Goal: Task Accomplishment & Management: Manage account settings

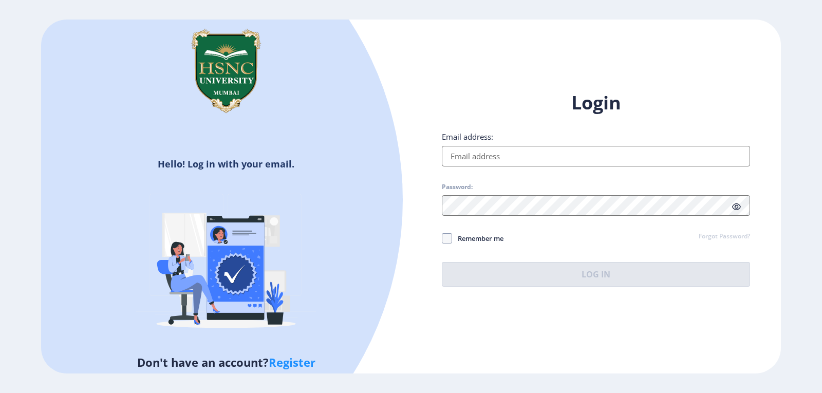
type input "[EMAIL_ADDRESS][DOMAIN_NAME]"
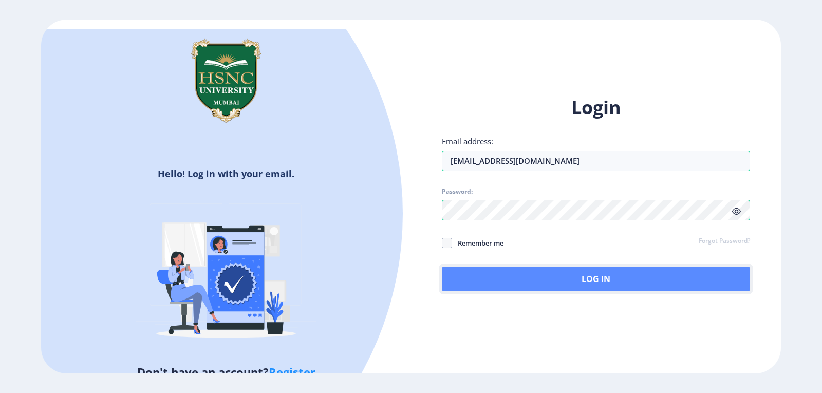
click at [509, 282] on button "Log In" at bounding box center [596, 279] width 308 height 25
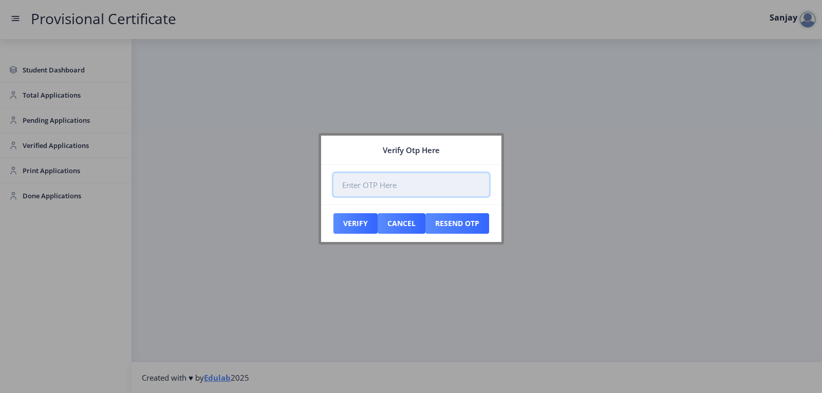
paste input "831150"
type input "831150"
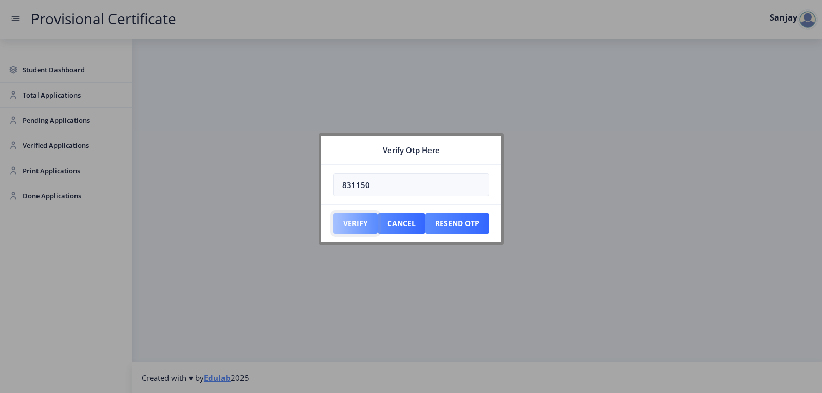
click at [357, 228] on button "Verify" at bounding box center [356, 223] width 44 height 21
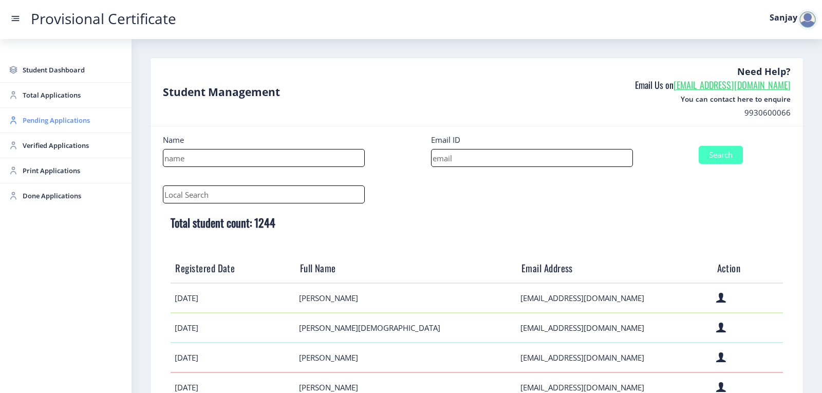
click at [57, 121] on span "Pending Applications" at bounding box center [73, 120] width 101 height 12
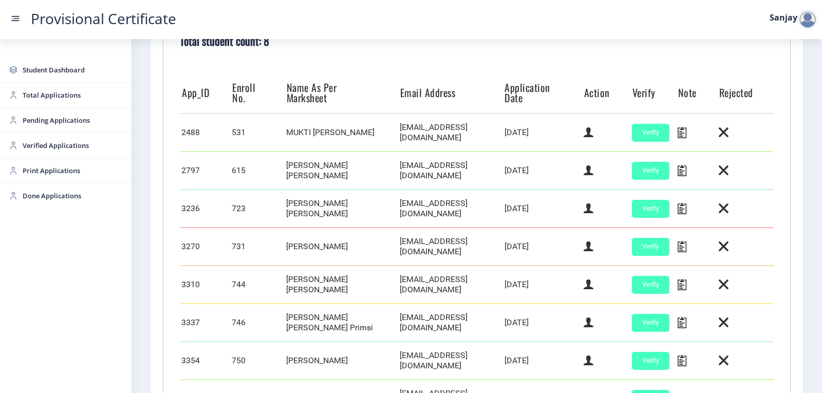
scroll to position [360, 0]
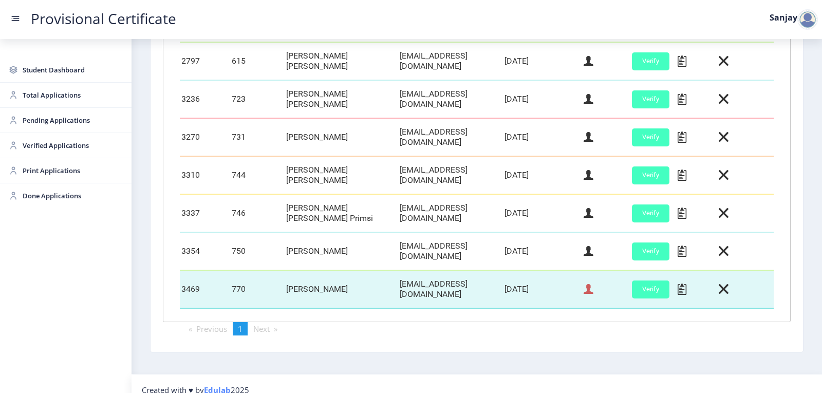
click at [584, 285] on icon at bounding box center [589, 289] width 10 height 13
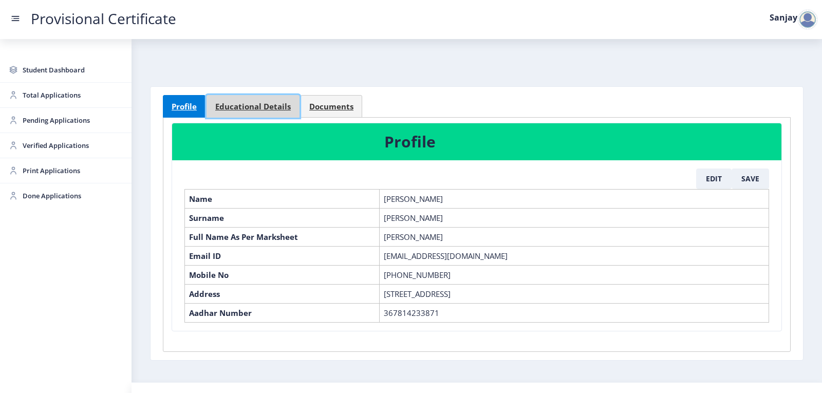
click at [257, 106] on span "Educational Details" at bounding box center [253, 107] width 76 height 8
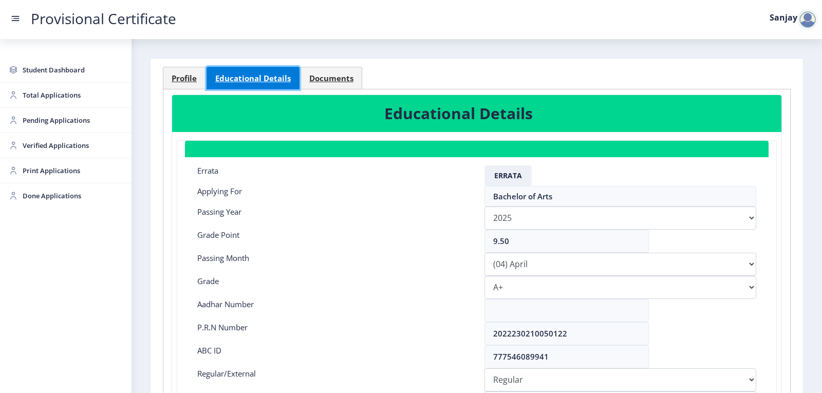
scroll to position [51, 0]
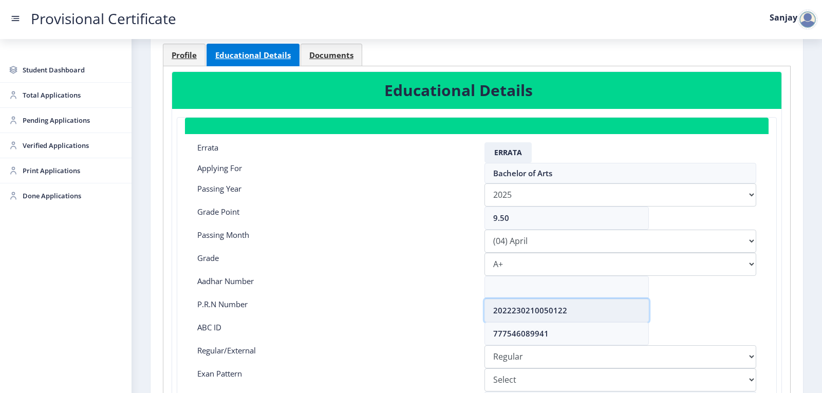
drag, startPoint x: 490, startPoint y: 310, endPoint x: 581, endPoint y: 312, distance: 90.5
click at [581, 312] on input "2022230210050122" at bounding box center [567, 310] width 164 height 23
click at [193, 51] on span "Profile" at bounding box center [184, 55] width 25 height 8
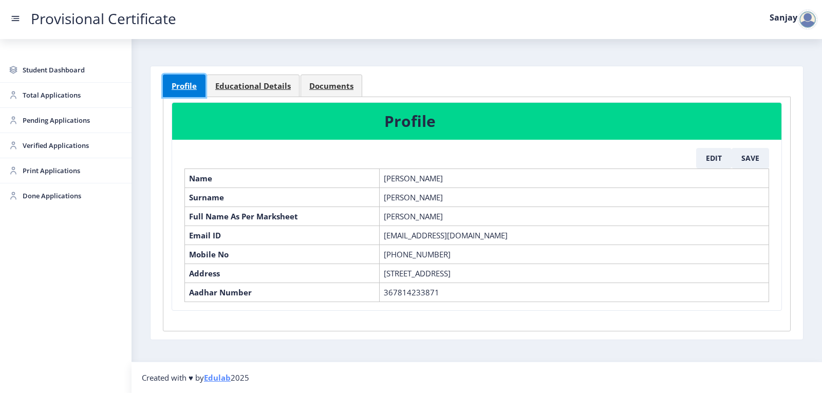
scroll to position [31, 0]
click at [709, 150] on button "Edit" at bounding box center [714, 158] width 35 height 21
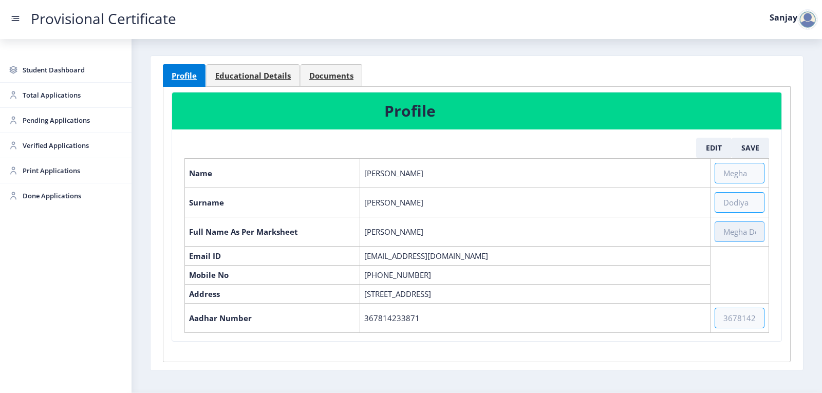
click at [726, 232] on input "text" at bounding box center [740, 232] width 50 height 21
paste input "[PERSON_NAME] [PERSON_NAME] PRAKASH"
type input "[PERSON_NAME] [PERSON_NAME] PRAKASH"
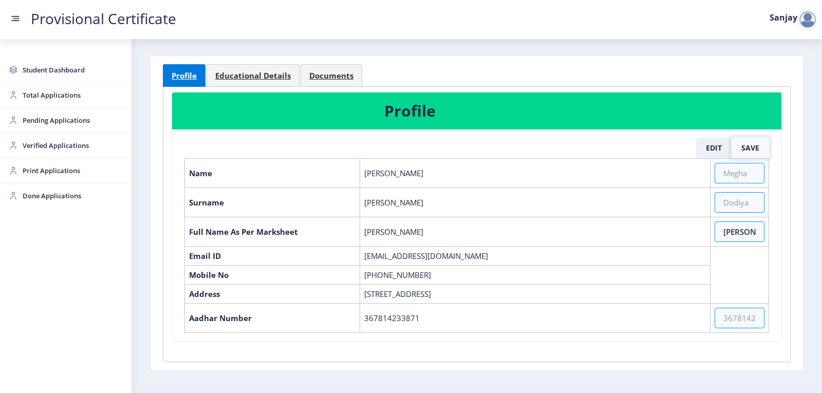
click at [750, 147] on button "Save" at bounding box center [751, 148] width 38 height 21
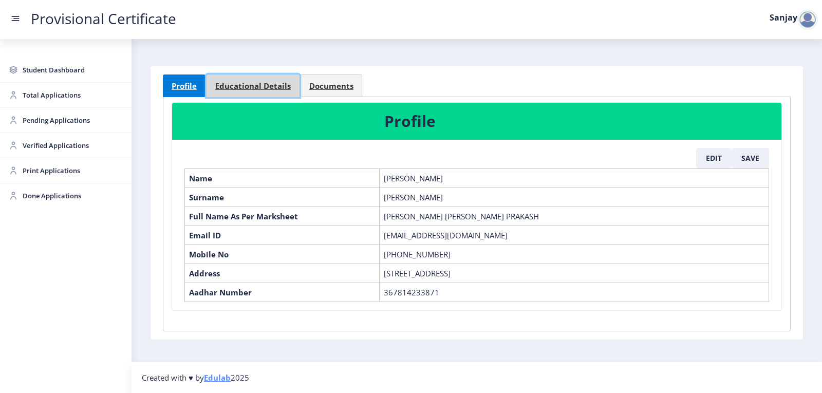
click at [269, 81] on link "Educational Details" at bounding box center [253, 86] width 93 height 23
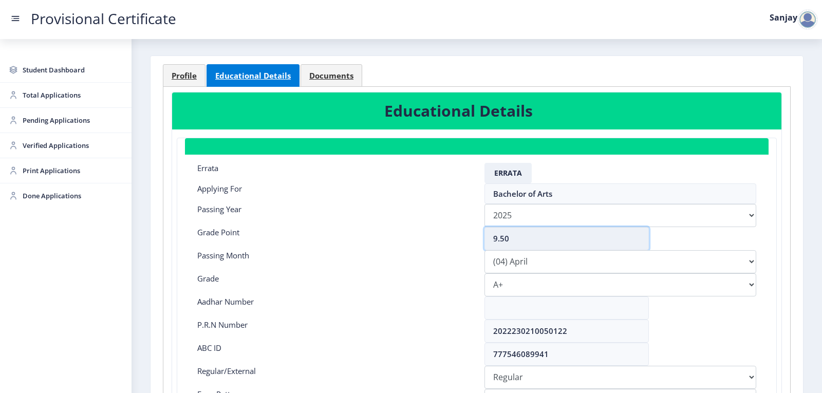
drag, startPoint x: 508, startPoint y: 237, endPoint x: 495, endPoint y: 240, distance: 13.6
click at [495, 240] on input "9.50" at bounding box center [567, 238] width 164 height 23
type input "9.47"
click at [543, 265] on select "Please select PassingMonth (01) January (02) February (03) March (04) April (05…" at bounding box center [621, 261] width 272 height 23
select select "March"
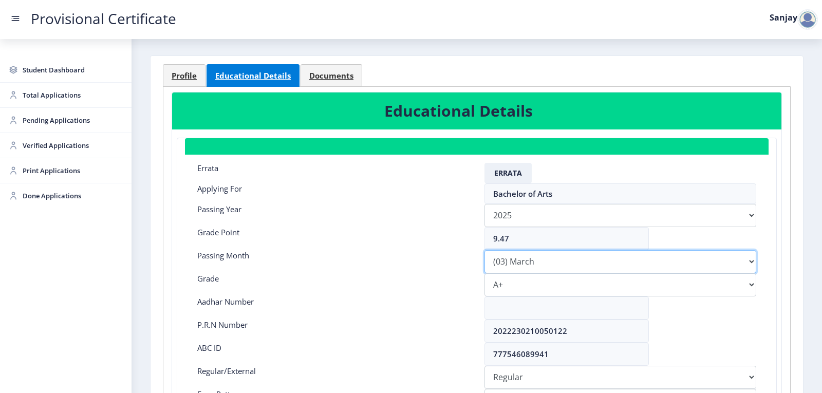
click at [485, 250] on select "Please select PassingMonth (01) January (02) February (03) March (04) April (05…" at bounding box center [621, 261] width 272 height 23
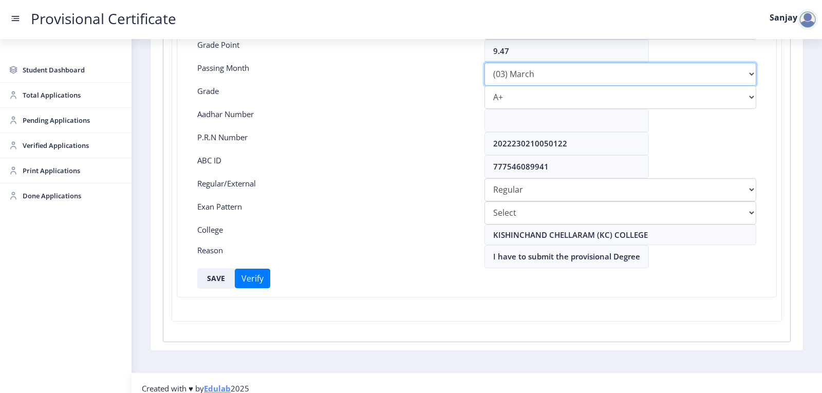
scroll to position [229, 0]
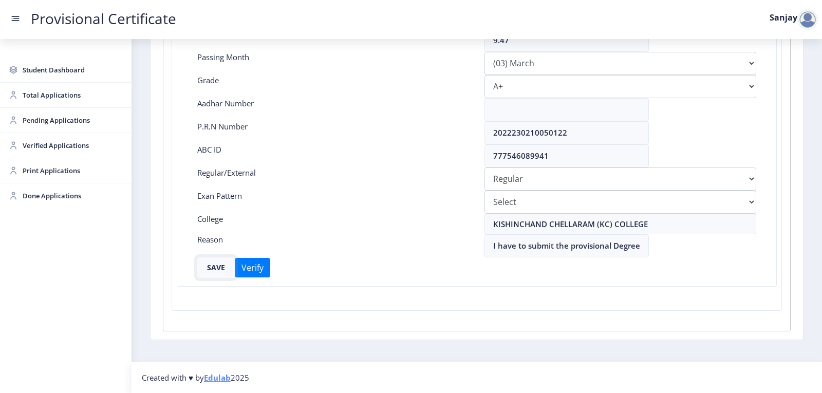
click at [218, 270] on button "SAVE" at bounding box center [216, 268] width 38 height 21
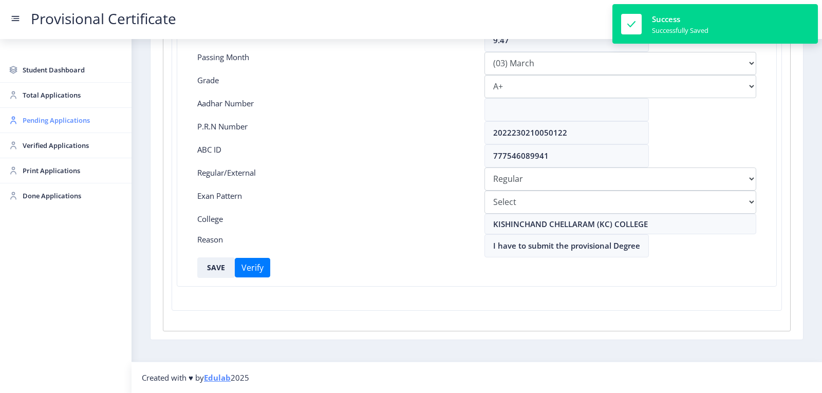
click at [50, 122] on span "Pending Applications" at bounding box center [73, 120] width 101 height 12
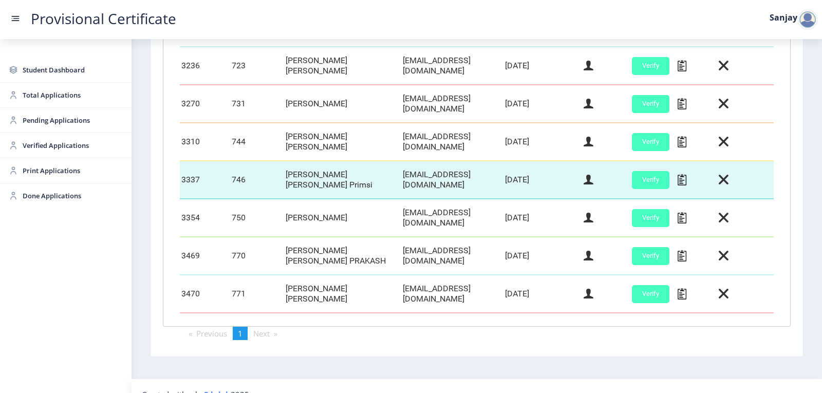
scroll to position [410, 0]
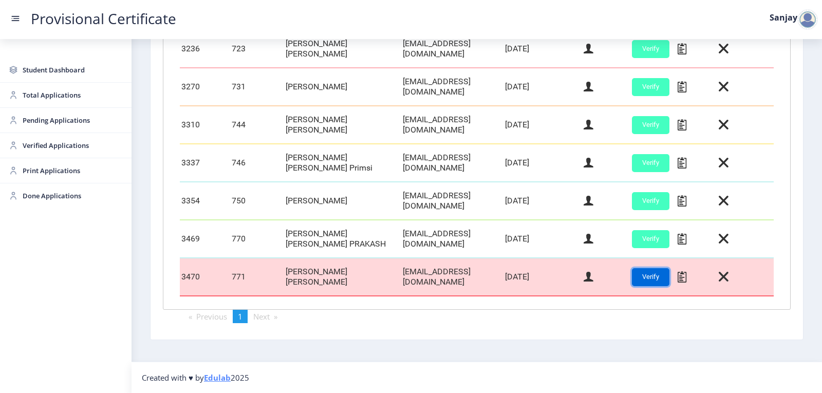
click at [653, 278] on button "Verify" at bounding box center [651, 277] width 38 height 18
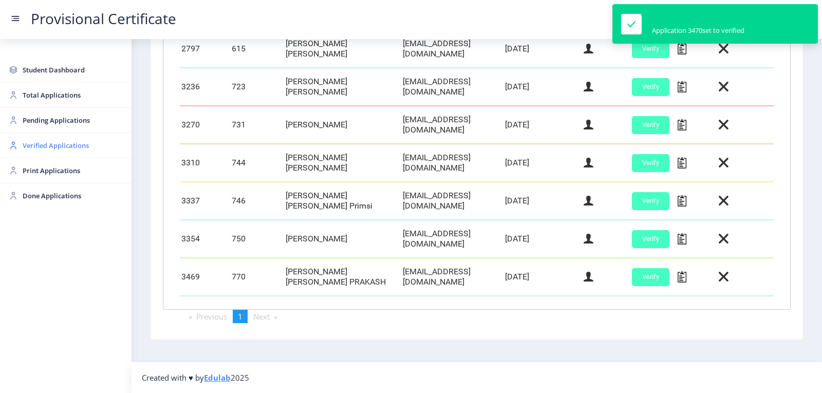
click at [58, 148] on span "Verified Applications" at bounding box center [73, 145] width 101 height 12
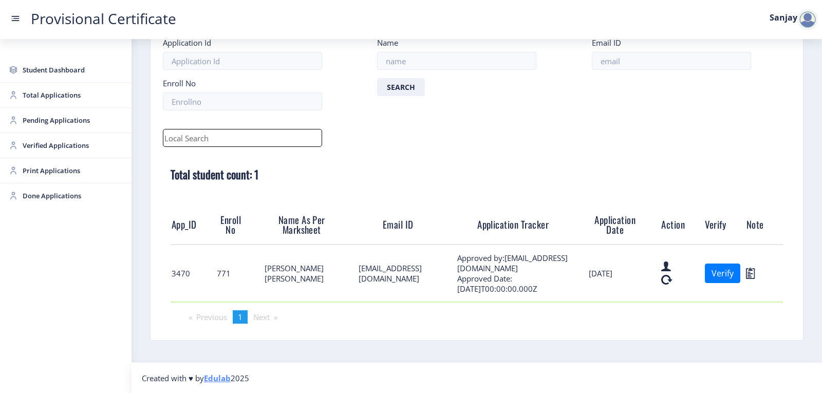
scroll to position [63, 0]
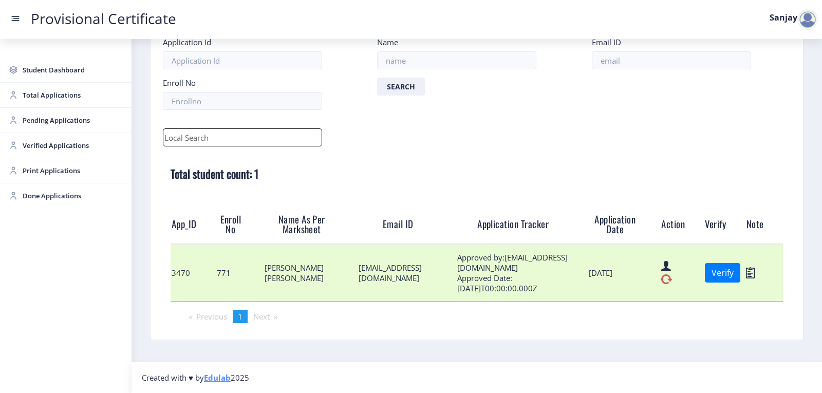
click at [665, 280] on icon at bounding box center [667, 279] width 11 height 13
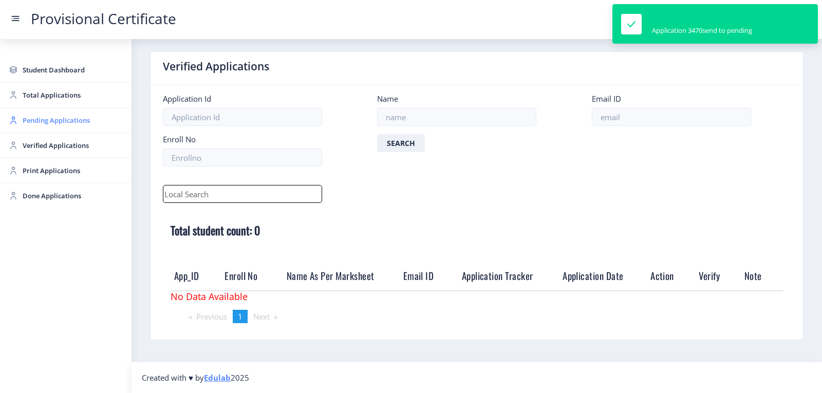
click at [70, 120] on span "Pending Applications" at bounding box center [73, 120] width 101 height 12
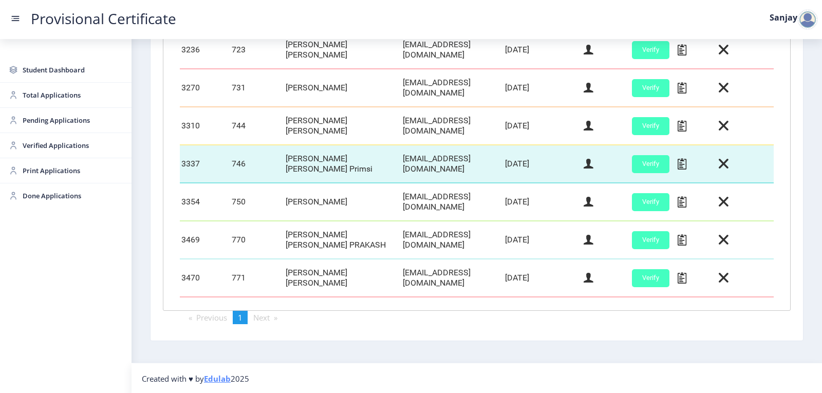
scroll to position [410, 0]
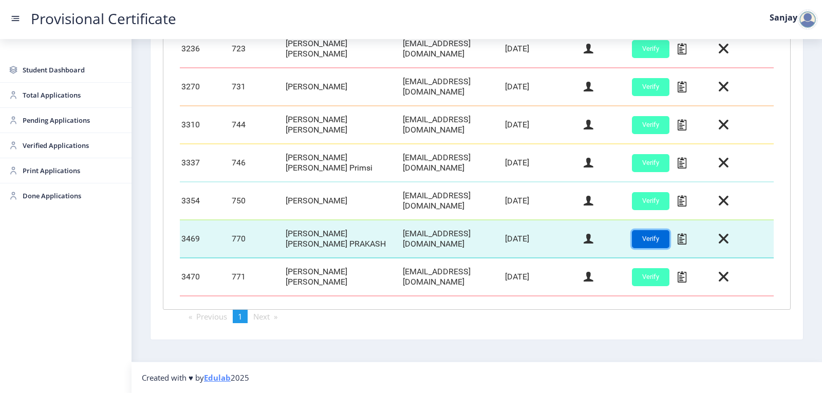
click at [633, 235] on button "Verify" at bounding box center [651, 239] width 38 height 18
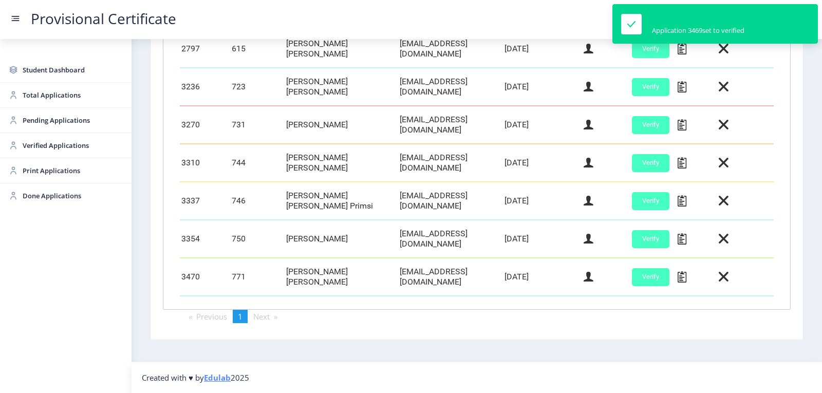
scroll to position [367, 0]
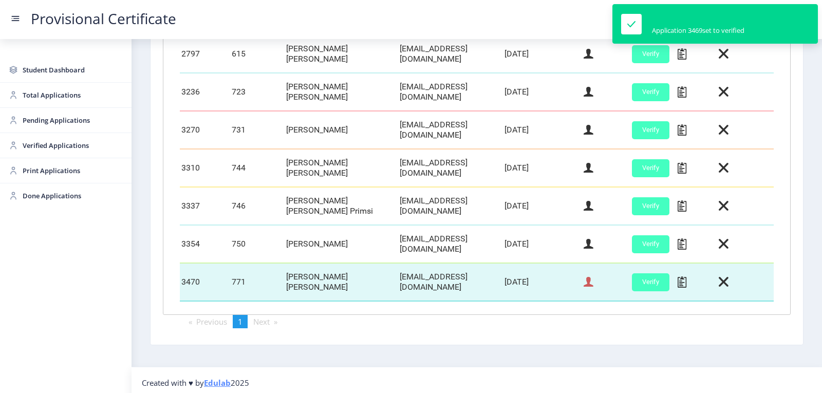
click at [586, 280] on icon at bounding box center [589, 282] width 10 height 13
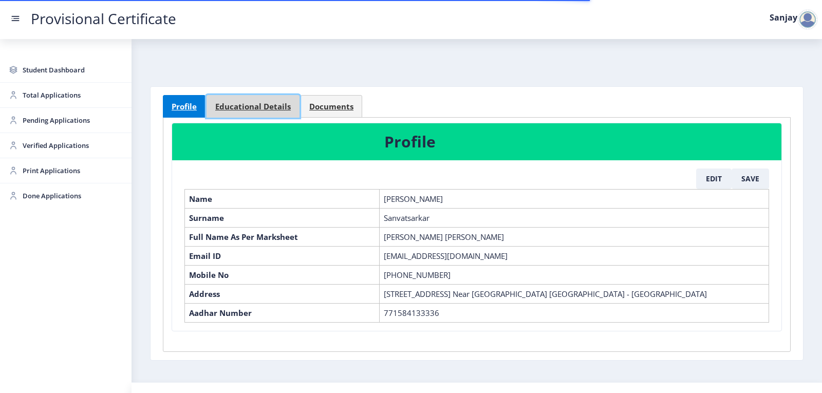
click at [278, 100] on link "Educational Details" at bounding box center [253, 106] width 93 height 23
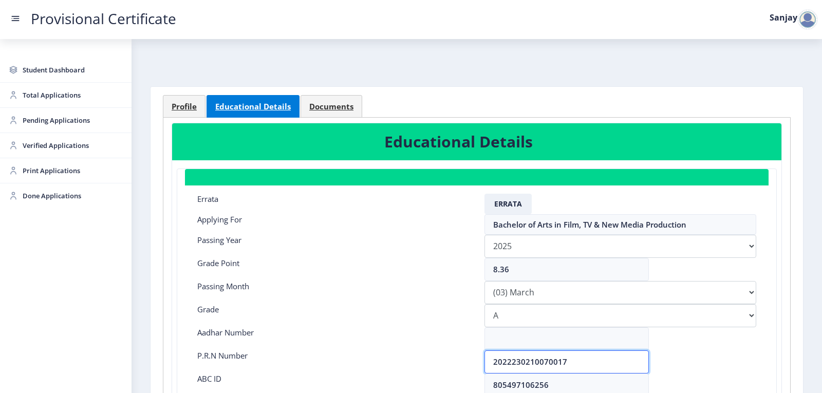
drag, startPoint x: 568, startPoint y: 363, endPoint x: 475, endPoint y: 359, distance: 93.1
click at [477, 362] on div "2022230210070017" at bounding box center [620, 362] width 287 height 23
click at [184, 106] on span "Profile" at bounding box center [184, 107] width 25 height 8
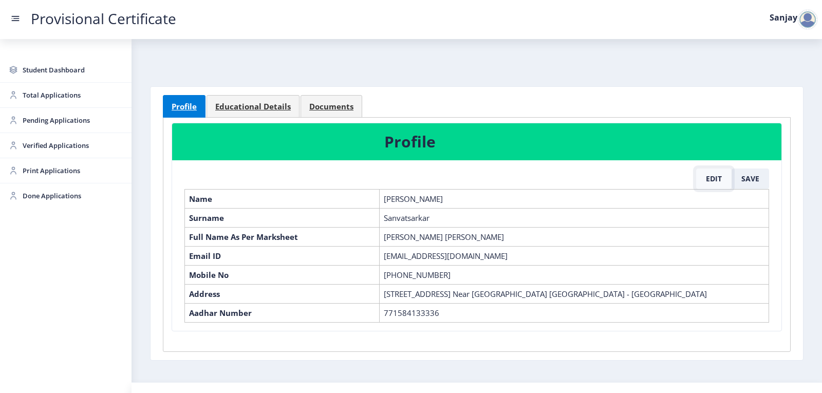
click at [714, 179] on button "Edit" at bounding box center [714, 179] width 35 height 21
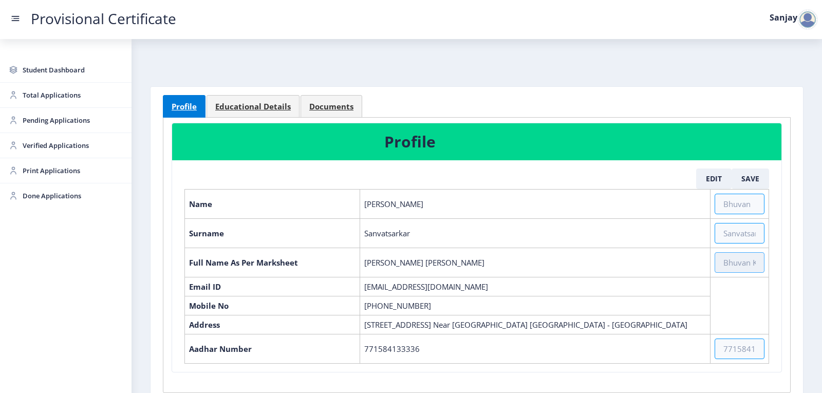
click at [731, 260] on input "text" at bounding box center [740, 262] width 50 height 21
paste input "[PERSON_NAME] KRISHNA"
type input "[PERSON_NAME] KRISHNA"
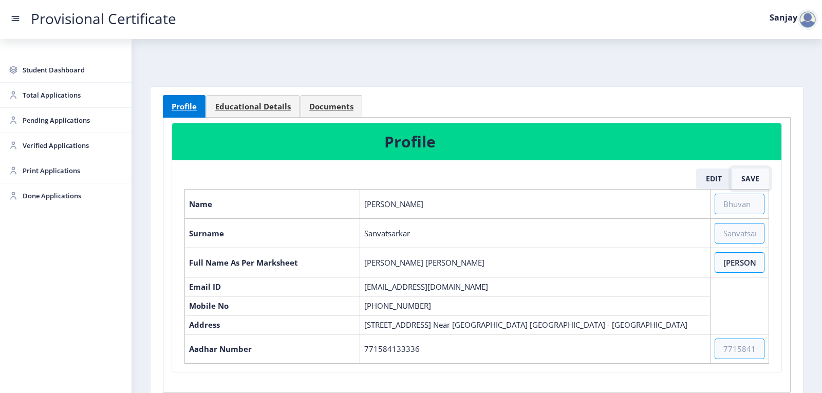
click at [742, 182] on button "Save" at bounding box center [751, 179] width 38 height 21
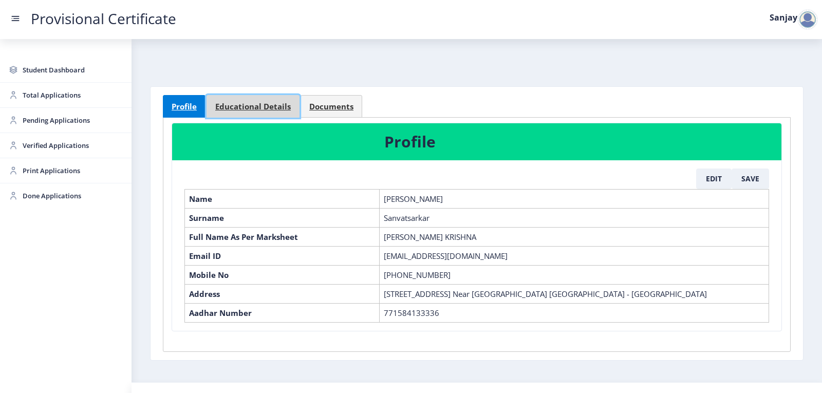
click at [269, 108] on span "Educational Details" at bounding box center [253, 107] width 76 height 8
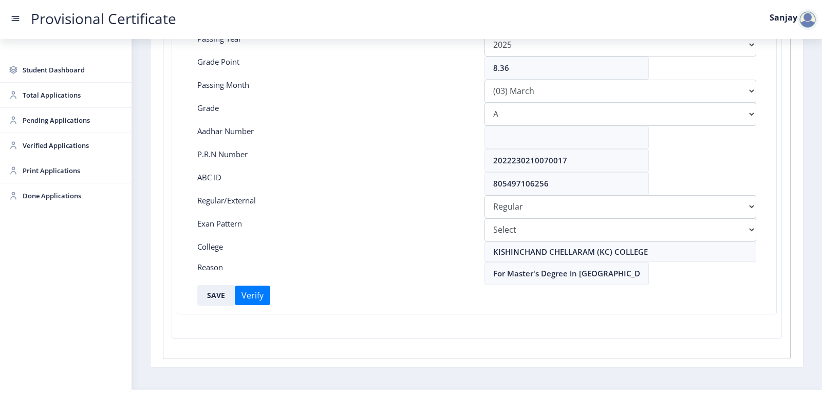
scroll to position [206, 0]
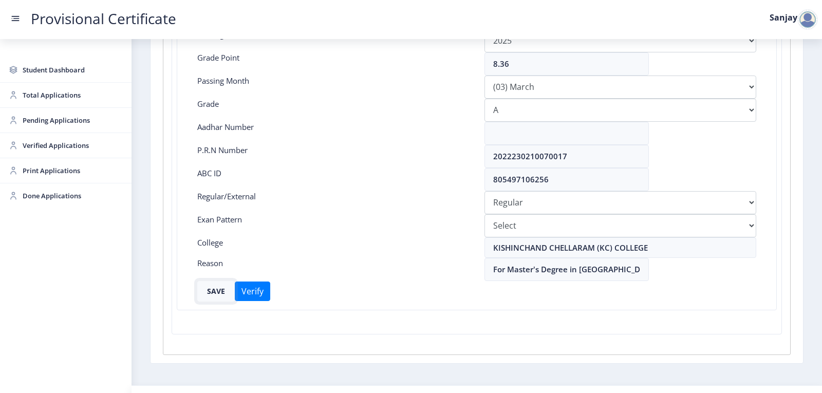
click at [221, 290] on button "SAVE" at bounding box center [216, 291] width 38 height 21
click at [88, 124] on span "Pending Applications" at bounding box center [73, 120] width 101 height 12
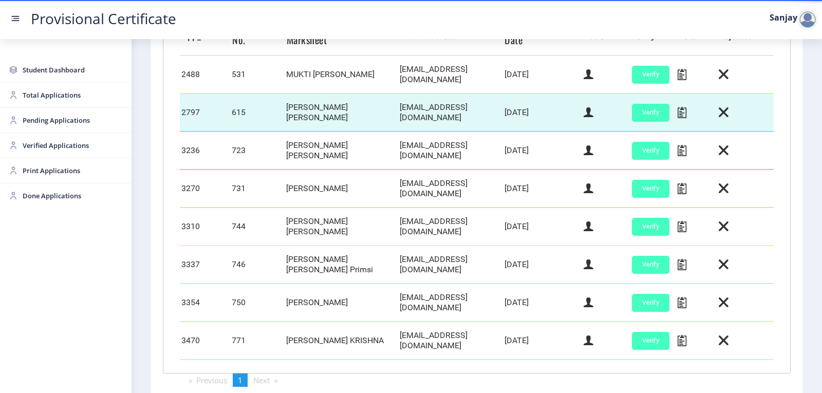
scroll to position [367, 0]
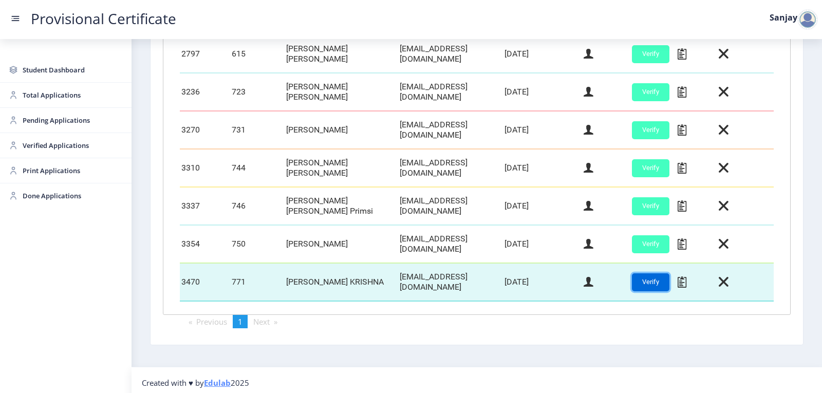
click at [654, 278] on button "Verify" at bounding box center [651, 282] width 38 height 18
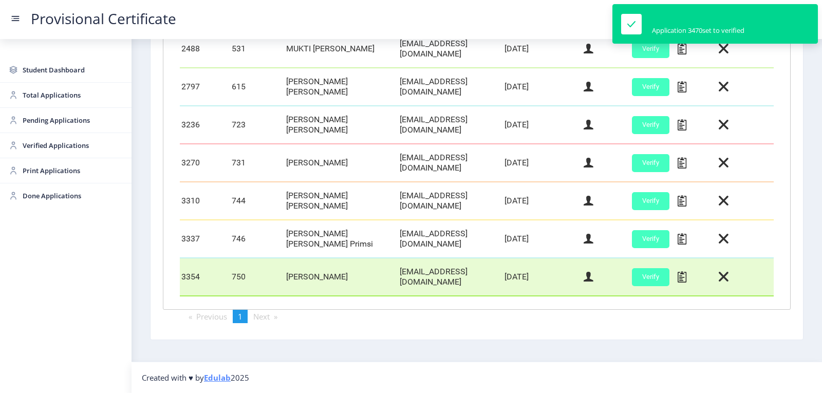
scroll to position [329, 0]
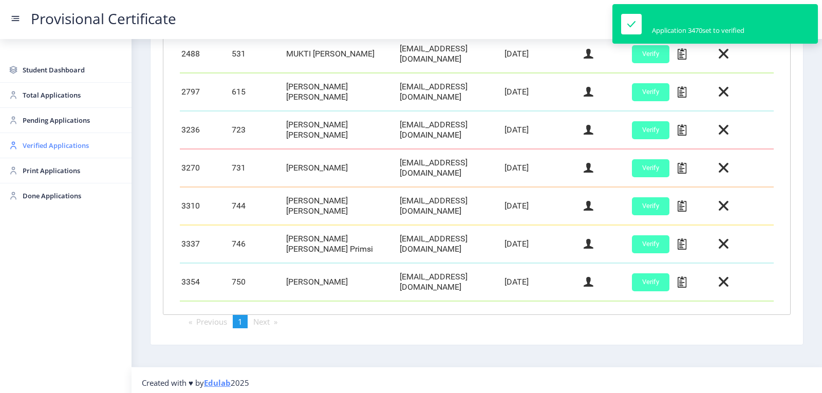
click at [59, 144] on span "Verified Applications" at bounding box center [73, 145] width 101 height 12
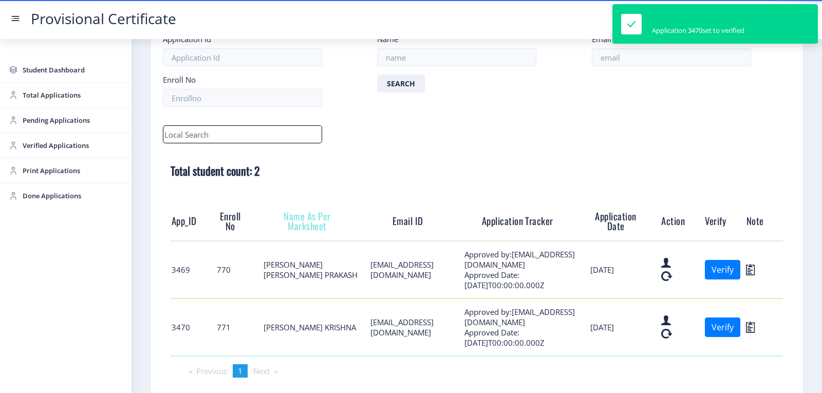
scroll to position [120, 0]
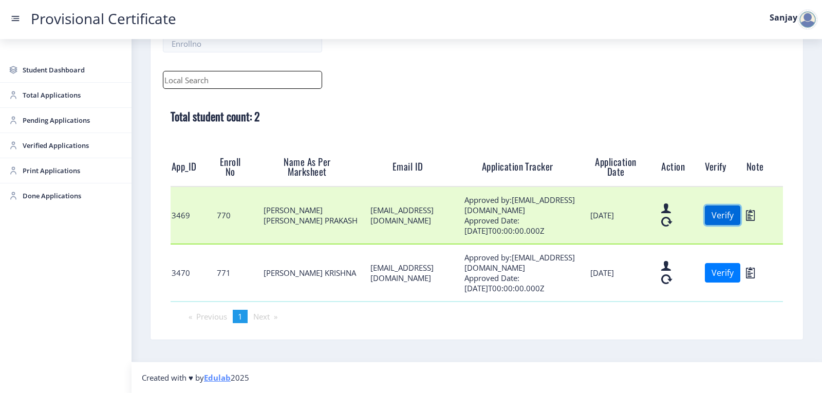
click at [714, 214] on button "Verify" at bounding box center [722, 216] width 35 height 20
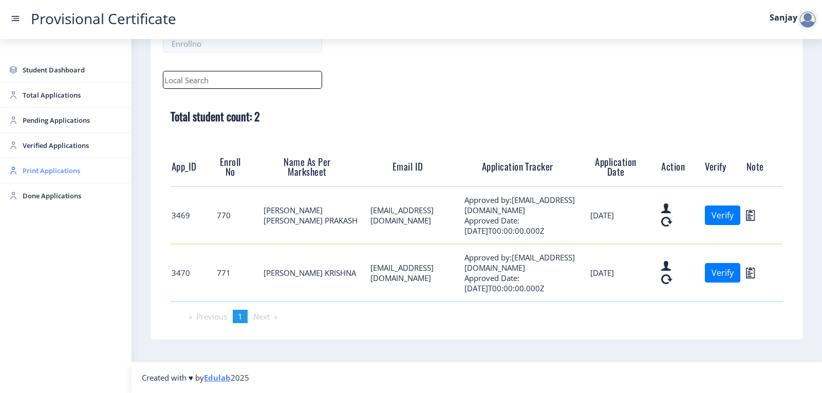
scroll to position [63, 0]
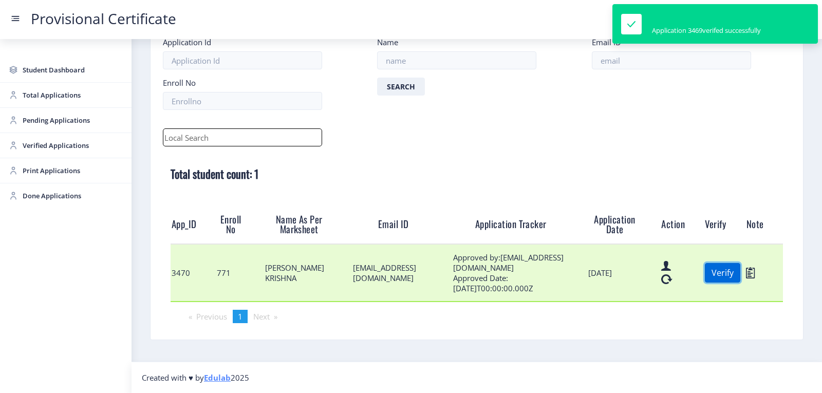
click at [726, 271] on button "Verify" at bounding box center [722, 273] width 35 height 20
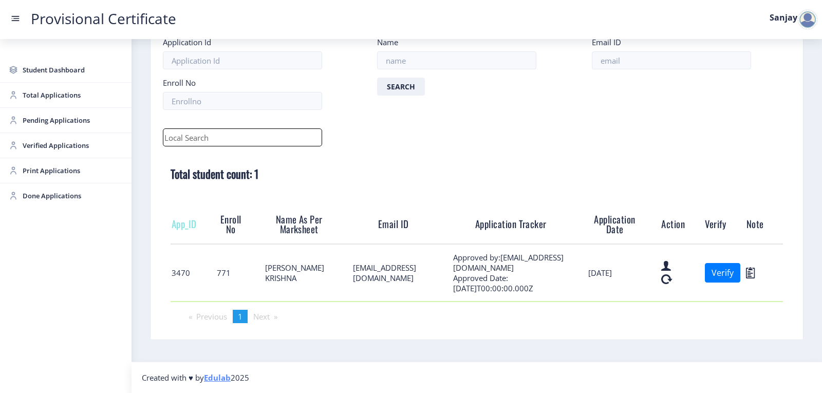
scroll to position [6, 0]
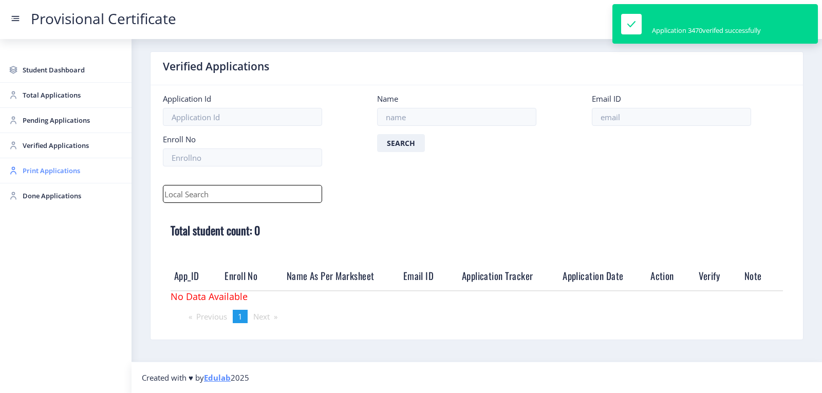
click at [71, 172] on span "Print Applications" at bounding box center [73, 170] width 101 height 12
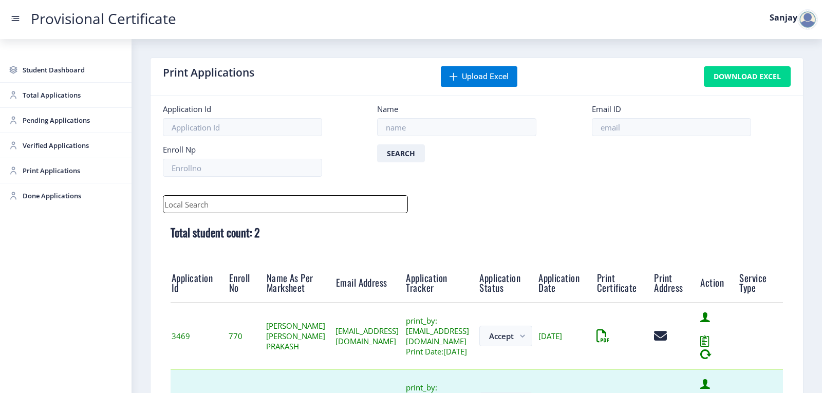
scroll to position [103, 0]
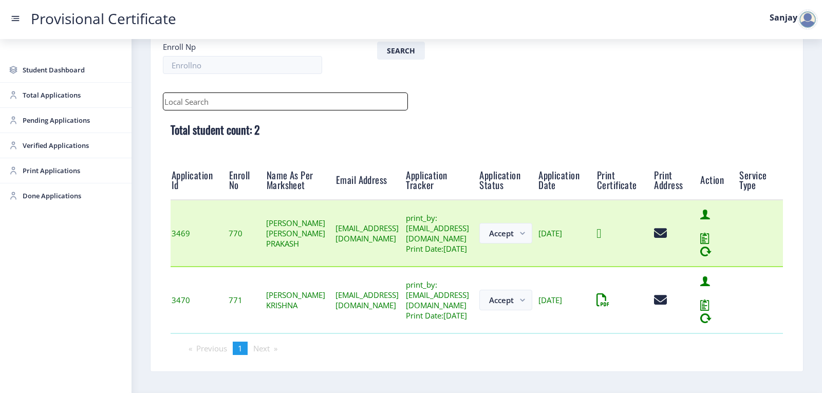
click at [601, 240] on icon at bounding box center [599, 233] width 5 height 13
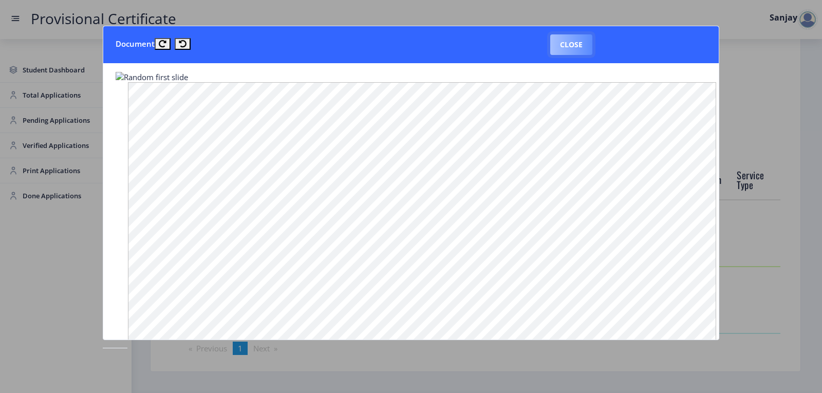
click at [579, 40] on button "Close" at bounding box center [572, 44] width 42 height 21
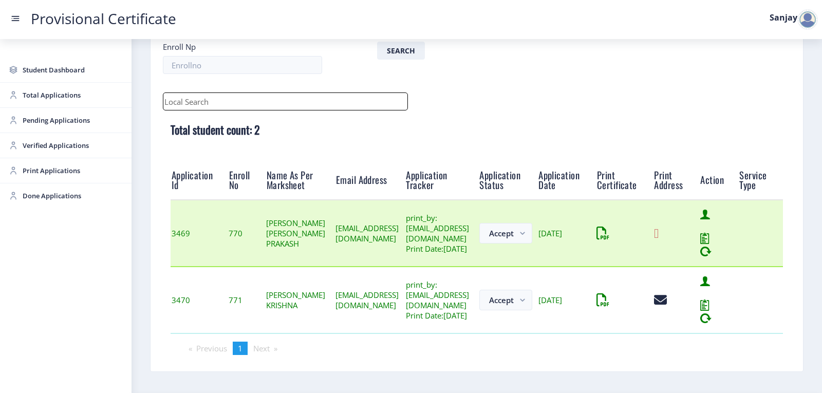
click at [659, 240] on icon at bounding box center [656, 233] width 5 height 13
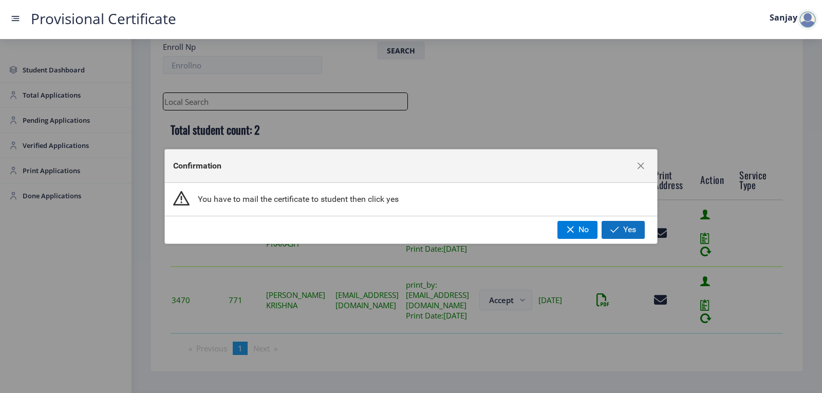
click at [615, 231] on span "button" at bounding box center [615, 230] width 9 height 8
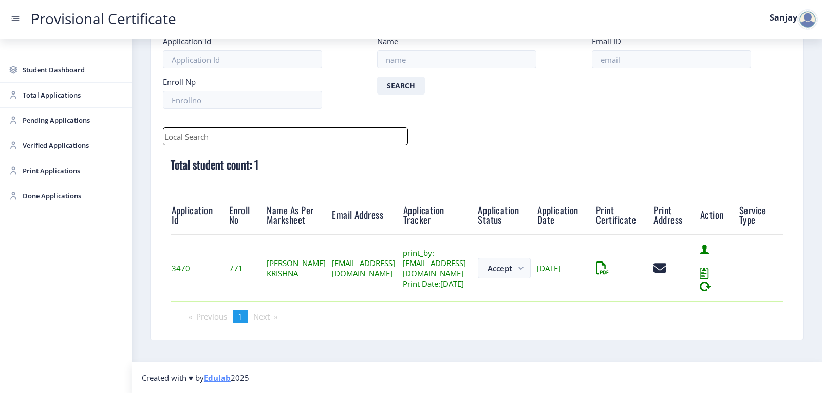
scroll to position [80, 0]
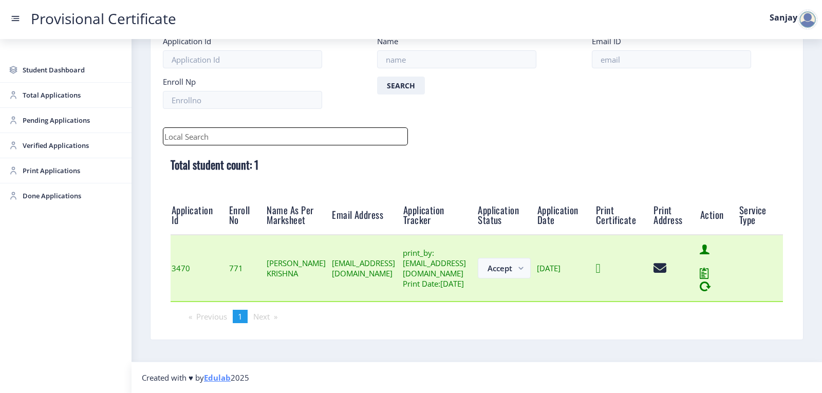
click at [601, 265] on icon at bounding box center [598, 268] width 5 height 13
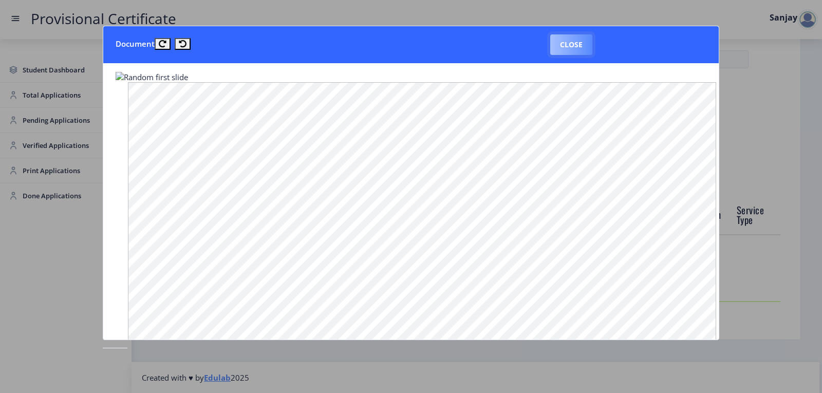
click at [567, 49] on button "Close" at bounding box center [572, 44] width 42 height 21
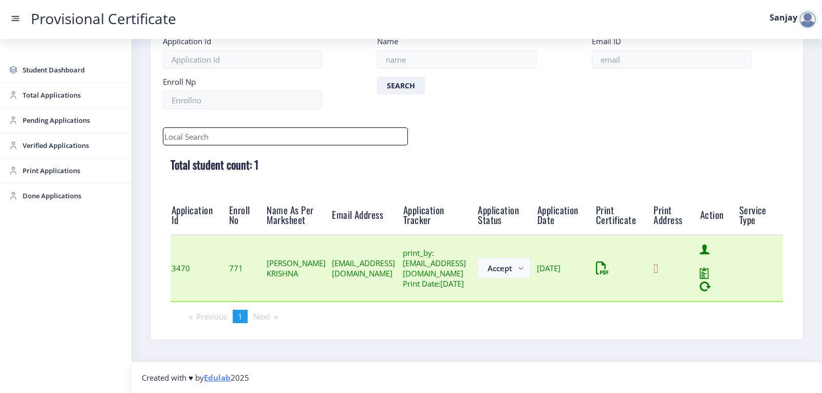
click at [659, 266] on icon at bounding box center [656, 268] width 5 height 13
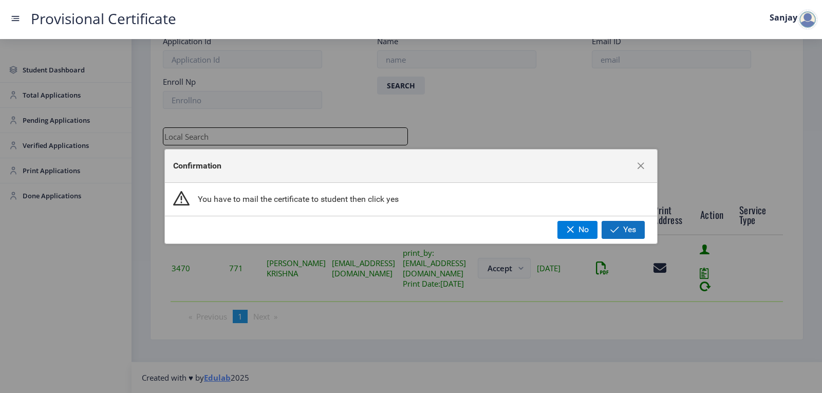
click at [616, 231] on span "button" at bounding box center [615, 230] width 9 height 8
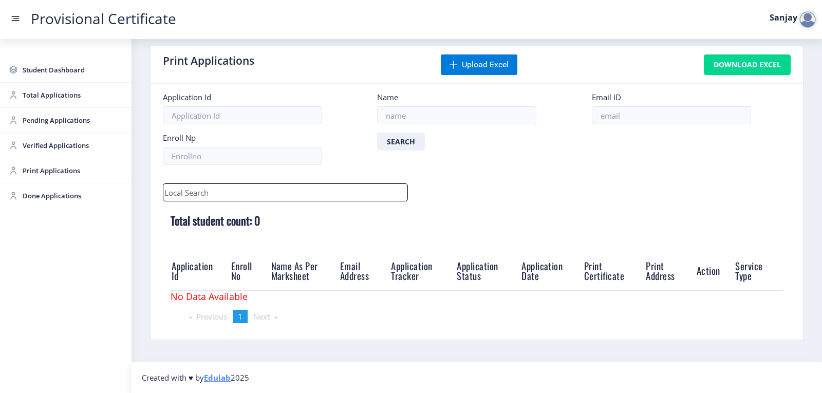
scroll to position [12, 0]
click at [803, 17] on div at bounding box center [808, 19] width 21 height 21
click at [779, 75] on span "Log out" at bounding box center [781, 75] width 66 height 12
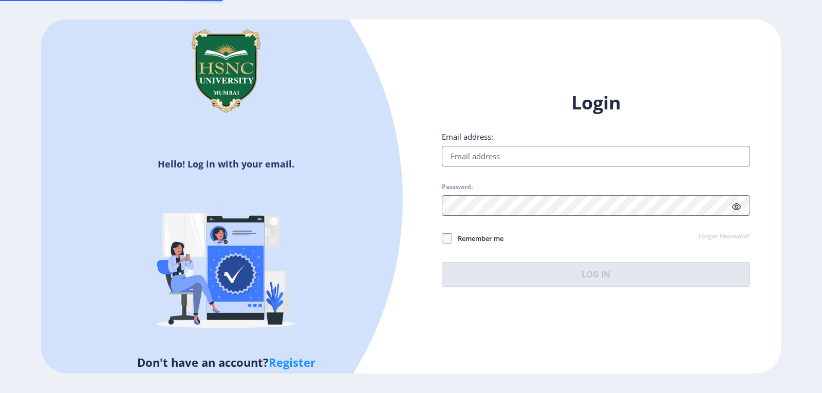
type input "[EMAIL_ADDRESS][DOMAIN_NAME]"
